Goal: Task Accomplishment & Management: Manage account settings

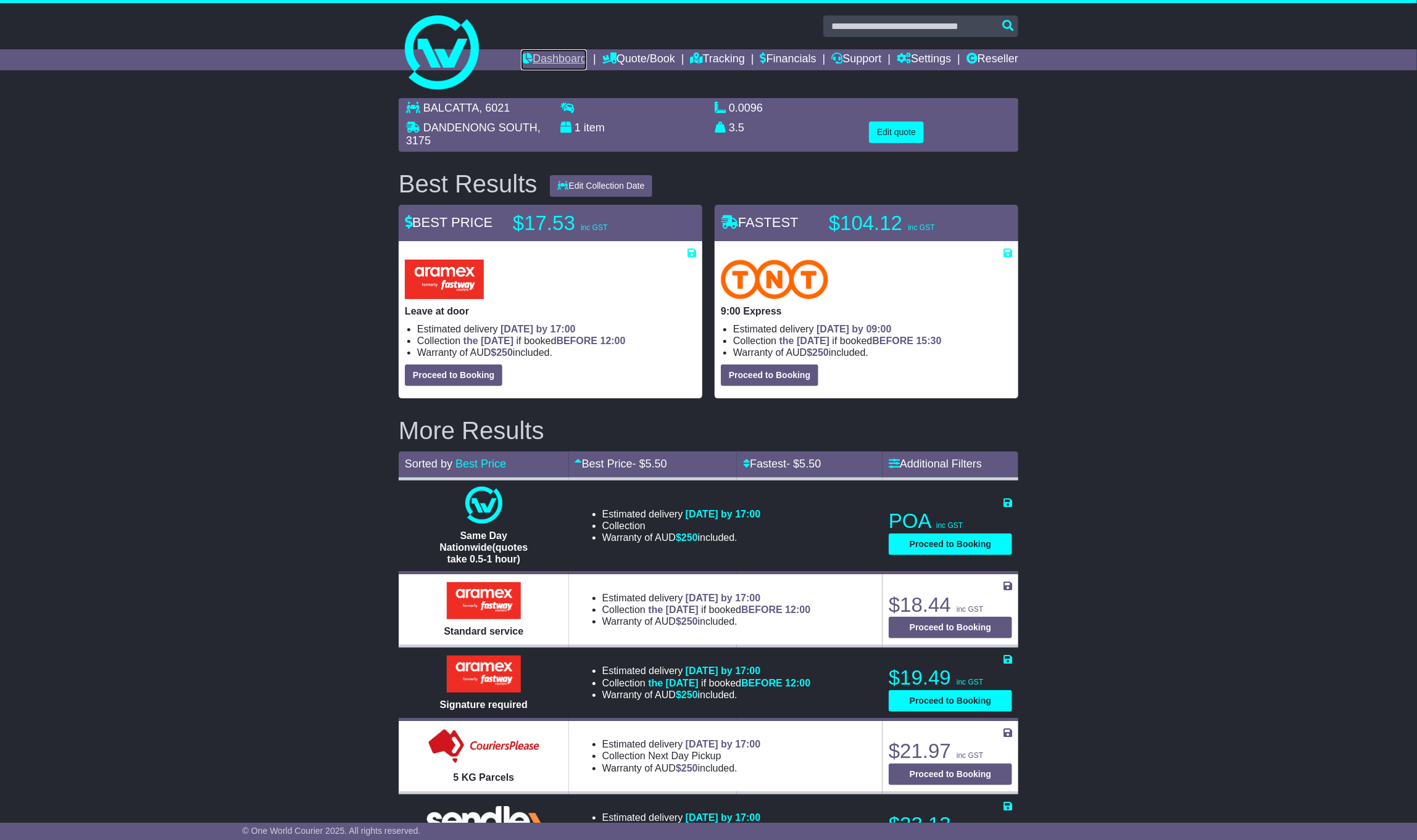
click at [539, 62] on link "Dashboard" at bounding box center [554, 60] width 66 height 21
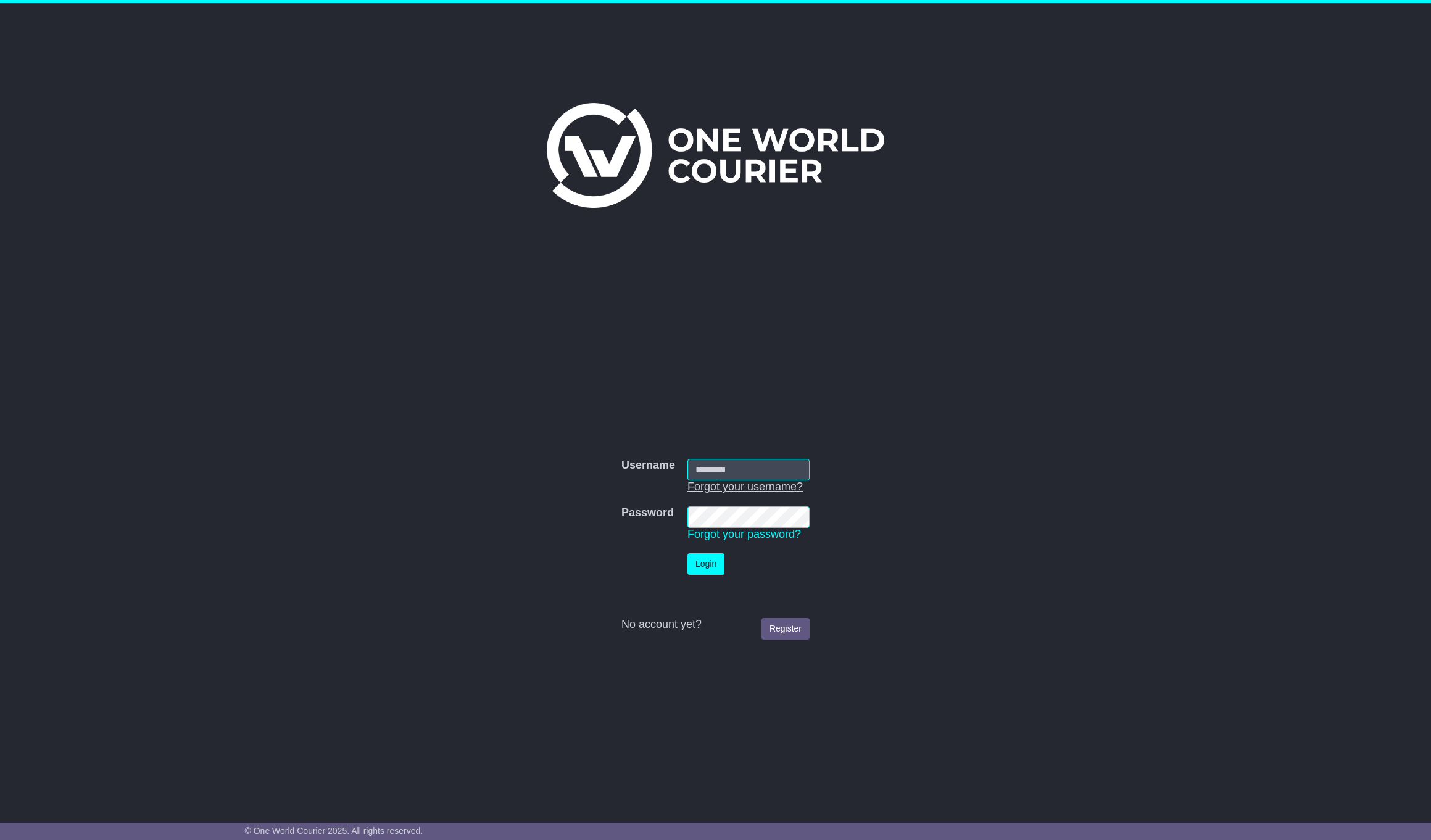
type input "**********"
click at [703, 571] on button "Login" at bounding box center [705, 564] width 37 height 21
